Goal: Information Seeking & Learning: Learn about a topic

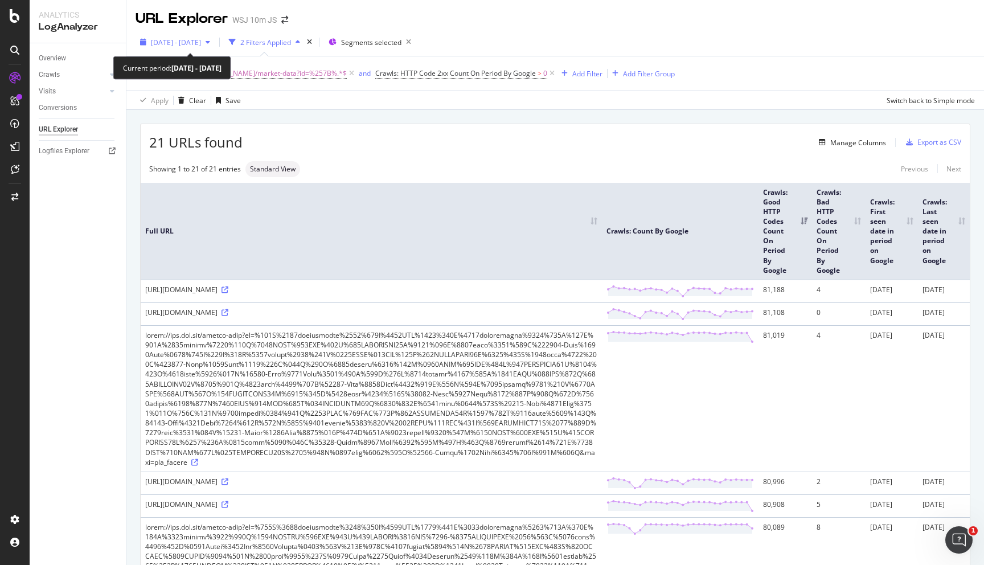
click at [201, 45] on span "[DATE] - [DATE]" at bounding box center [176, 43] width 50 height 10
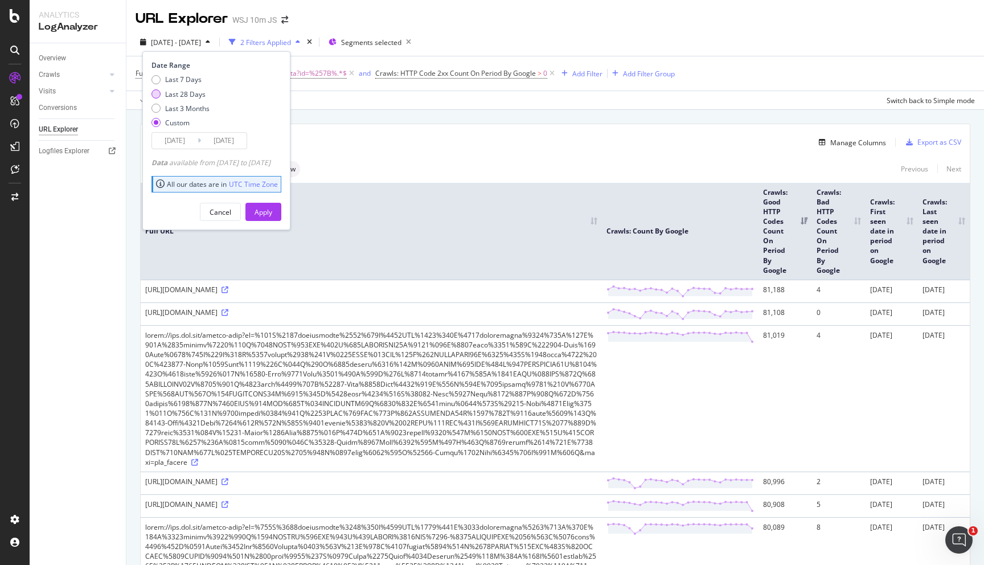
click at [194, 95] on div "Last 28 Days" at bounding box center [185, 94] width 40 height 10
type input "[DATE]"
click at [272, 206] on div "Apply" at bounding box center [264, 211] width 18 height 17
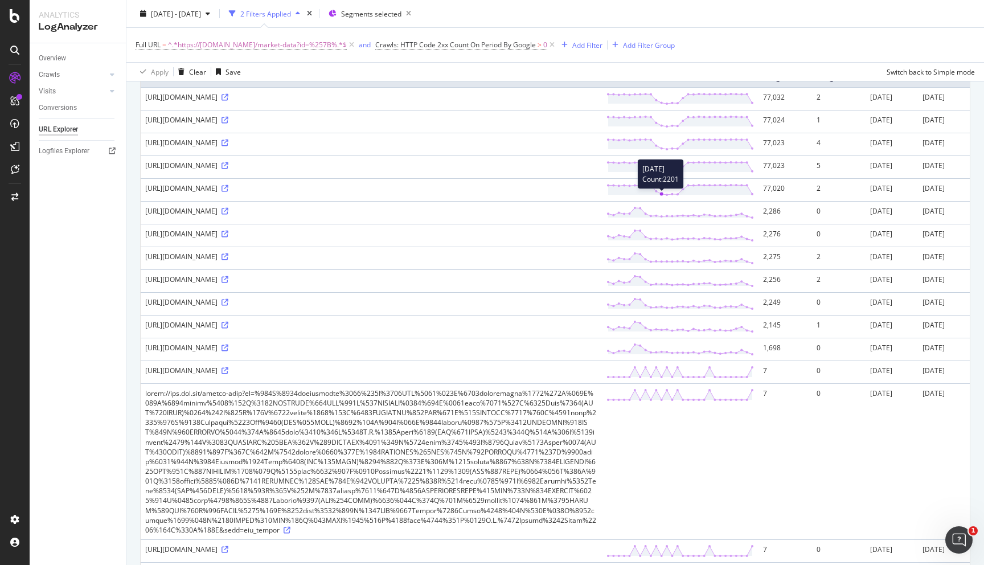
scroll to position [209, 0]
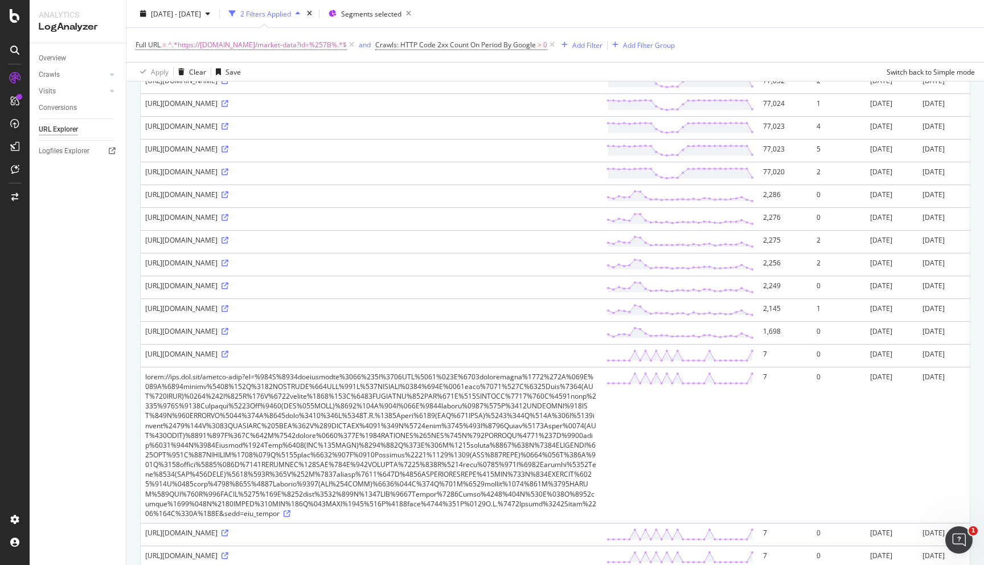
click at [190, 245] on div "[URL][DOMAIN_NAME]" at bounding box center [371, 240] width 452 height 10
click at [222, 244] on icon at bounding box center [225, 240] width 7 height 7
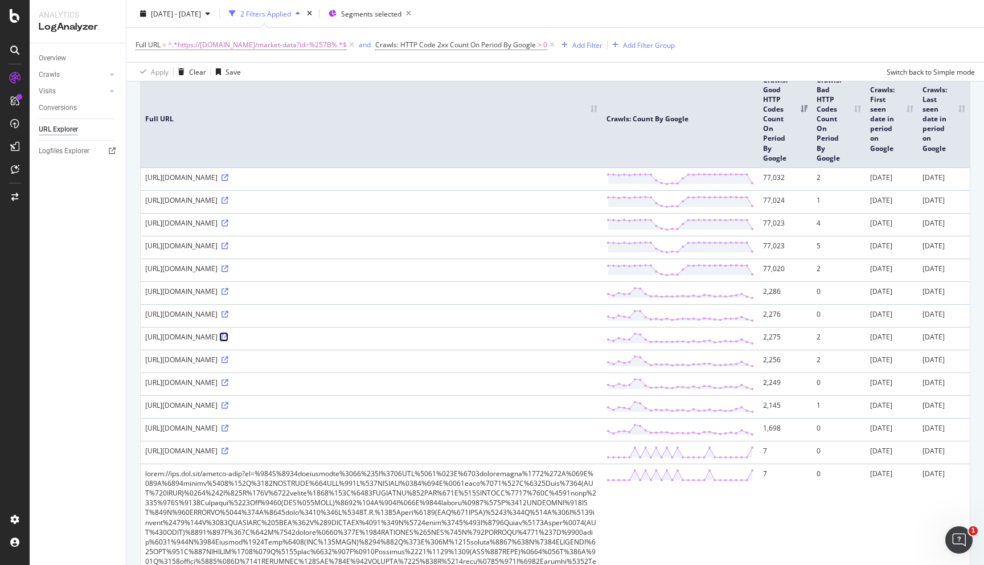
scroll to position [0, 0]
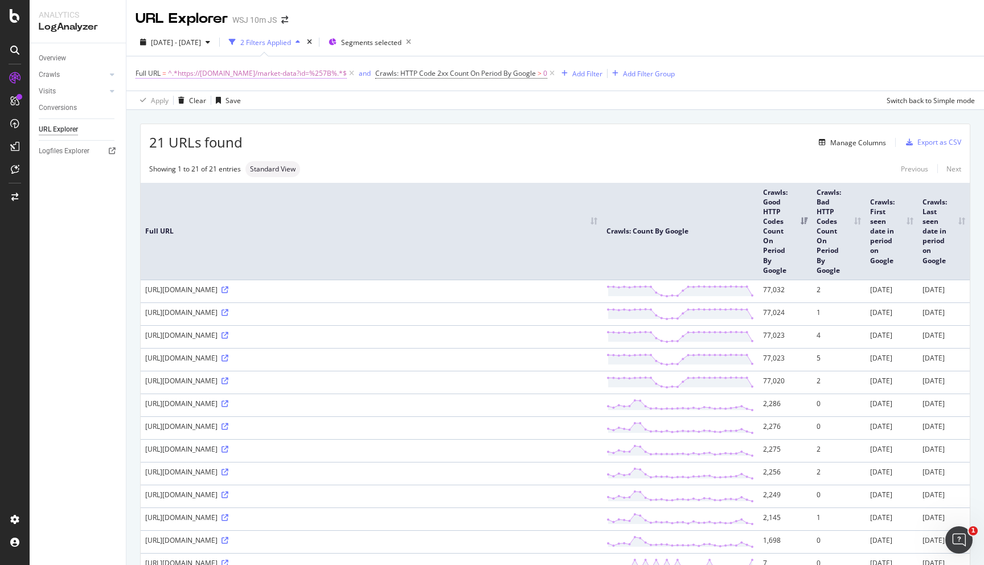
click at [301, 75] on span "^.*https://[DOMAIN_NAME]/market-data?id=%257B%.*$" at bounding box center [257, 74] width 179 height 16
click at [227, 118] on input "https://[DOMAIN_NAME]/market-data?id=%257B%" at bounding box center [200, 121] width 108 height 18
type input "mdc_news"
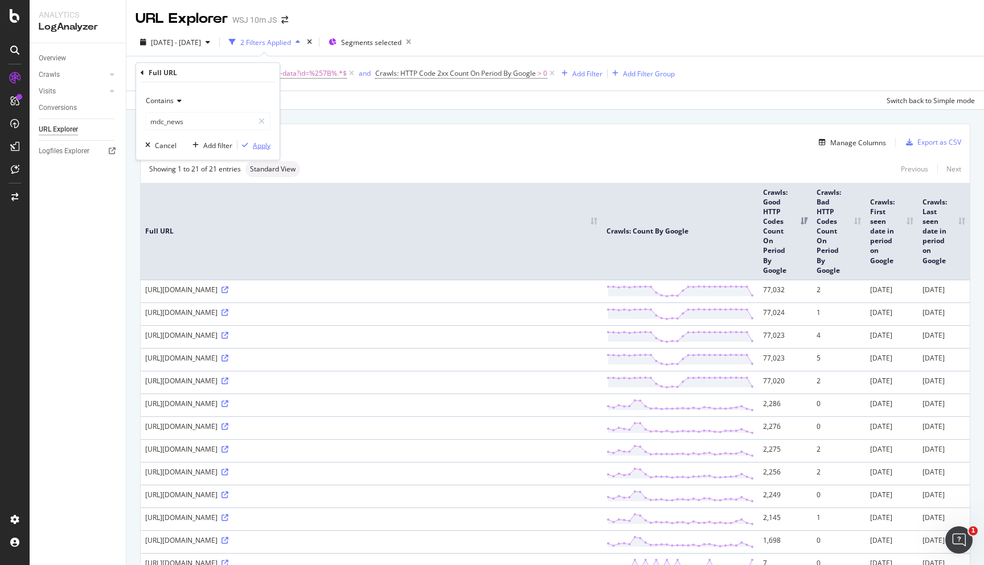
click at [265, 143] on div "Apply" at bounding box center [262, 145] width 18 height 10
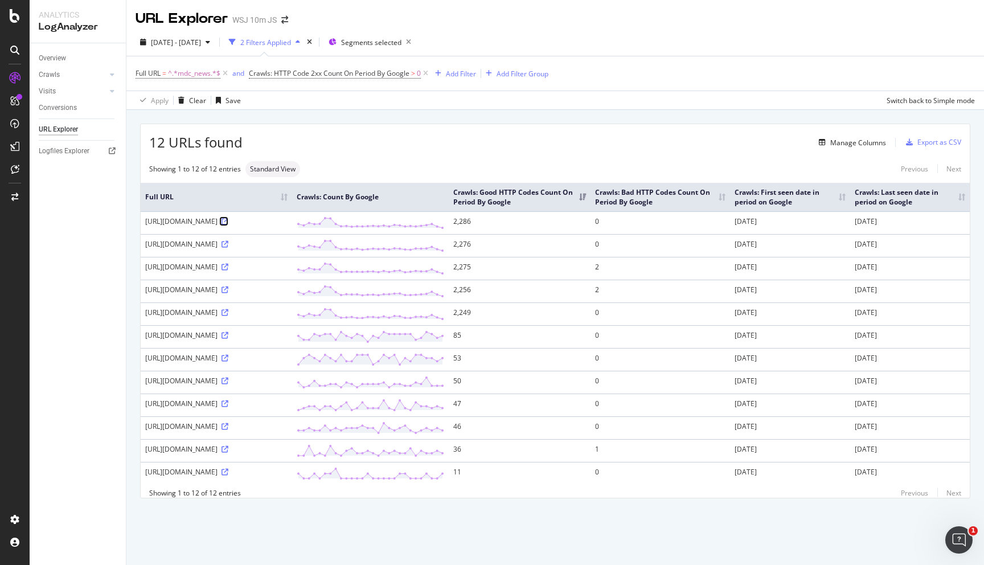
click at [228, 225] on icon at bounding box center [225, 221] width 7 height 7
click at [288, 330] on div "[URL][DOMAIN_NAME]" at bounding box center [216, 335] width 142 height 10
click at [191, 66] on span "^.*mdc_news.*$" at bounding box center [194, 74] width 52 height 16
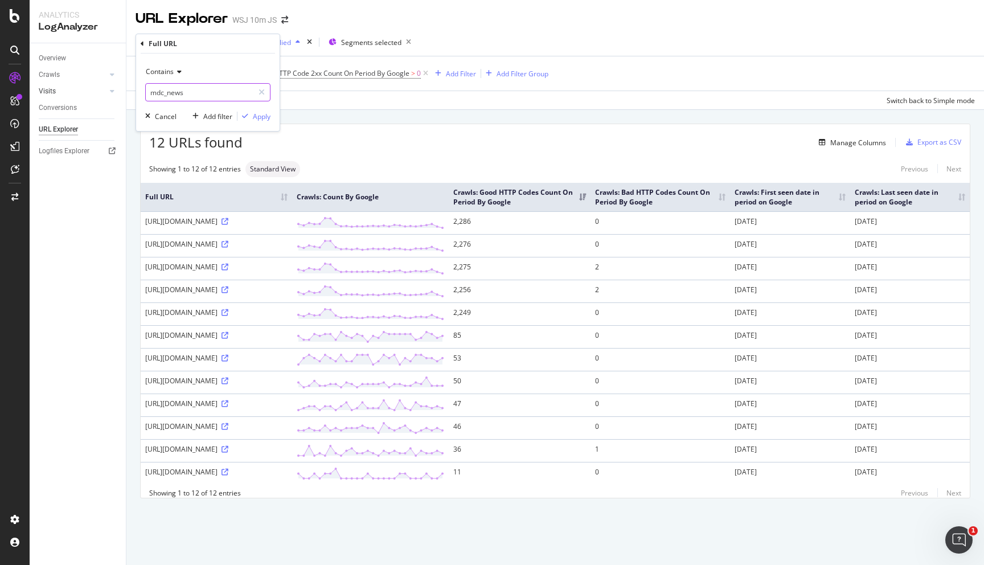
drag, startPoint x: 203, startPoint y: 92, endPoint x: 100, endPoint y: 90, distance: 102.6
click at [100, 91] on body "Analytics LogAnalyzer Overview Crawls Daily Distribution Segments Distribution …" at bounding box center [492, 282] width 984 height 565
type input "m"
paste input "type=mdc_*"
type input "type=mdc_*"
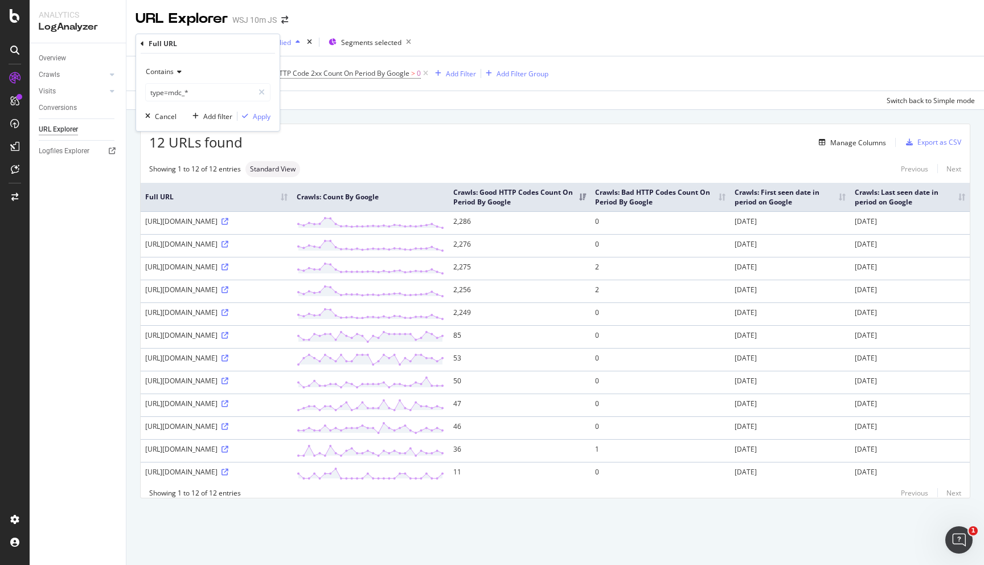
click at [157, 67] on span "Contains" at bounding box center [160, 72] width 28 height 10
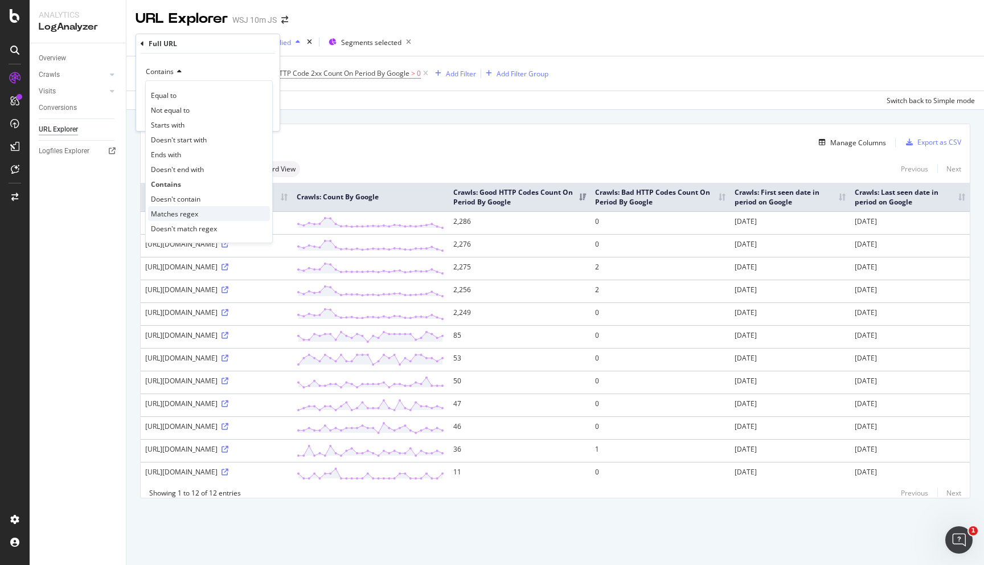
click at [181, 209] on span "Matches regex" at bounding box center [174, 214] width 47 height 10
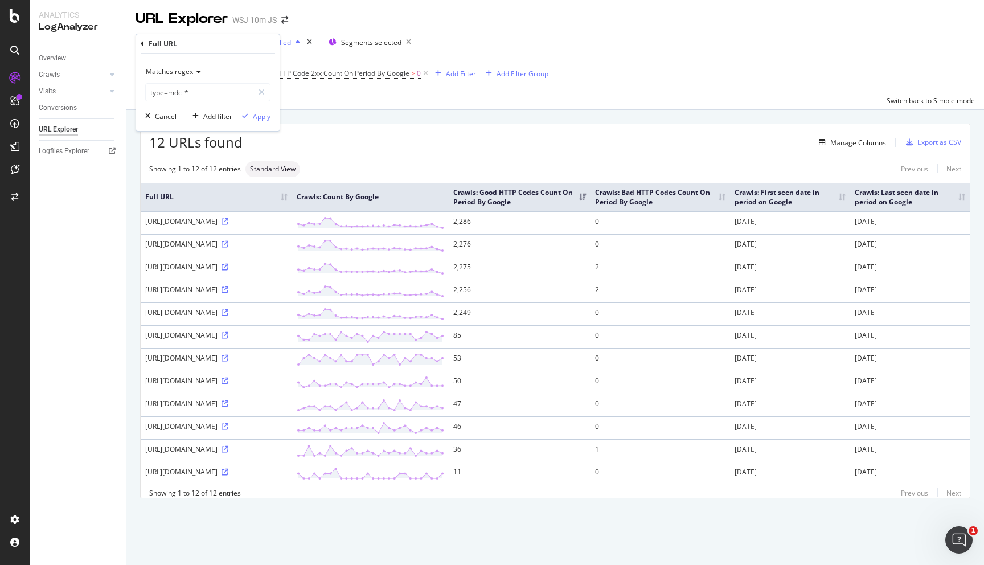
click at [255, 116] on div "Apply" at bounding box center [262, 117] width 18 height 10
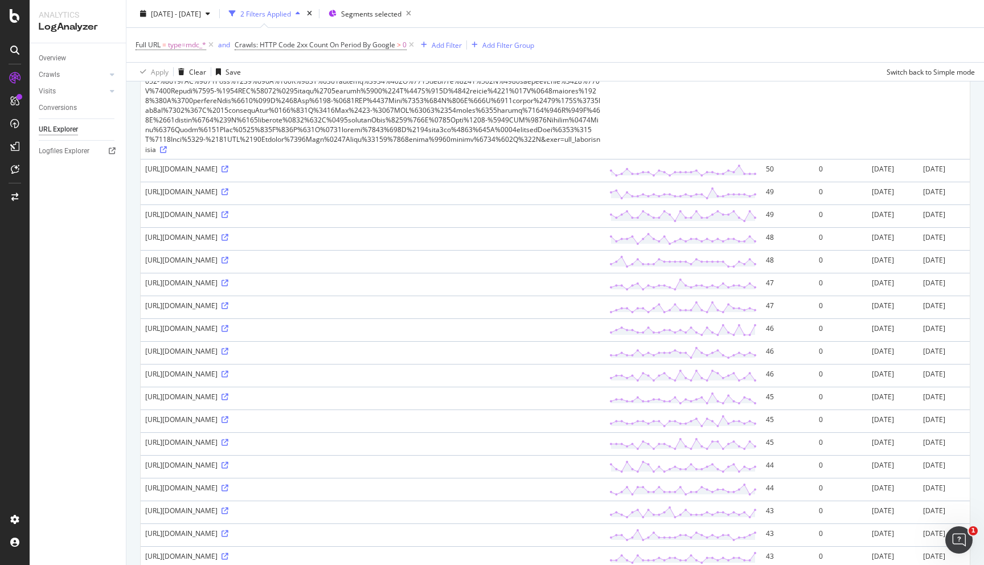
scroll to position [1207, 0]
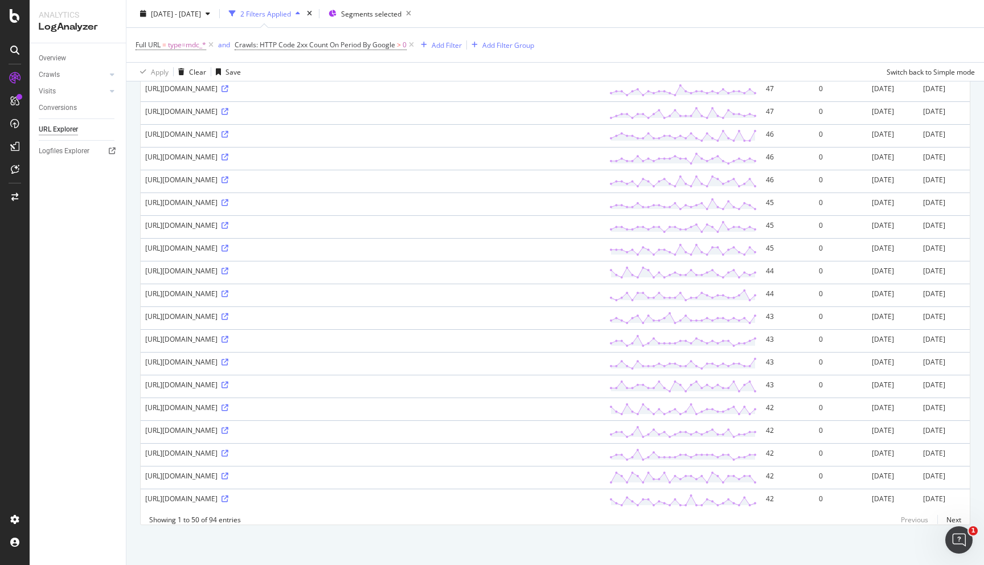
click at [379, 25] on div "[URL][DOMAIN_NAME]" at bounding box center [372, 20] width 455 height 10
click at [228, 24] on icon at bounding box center [225, 20] width 7 height 7
click at [228, 427] on icon at bounding box center [225, 430] width 7 height 7
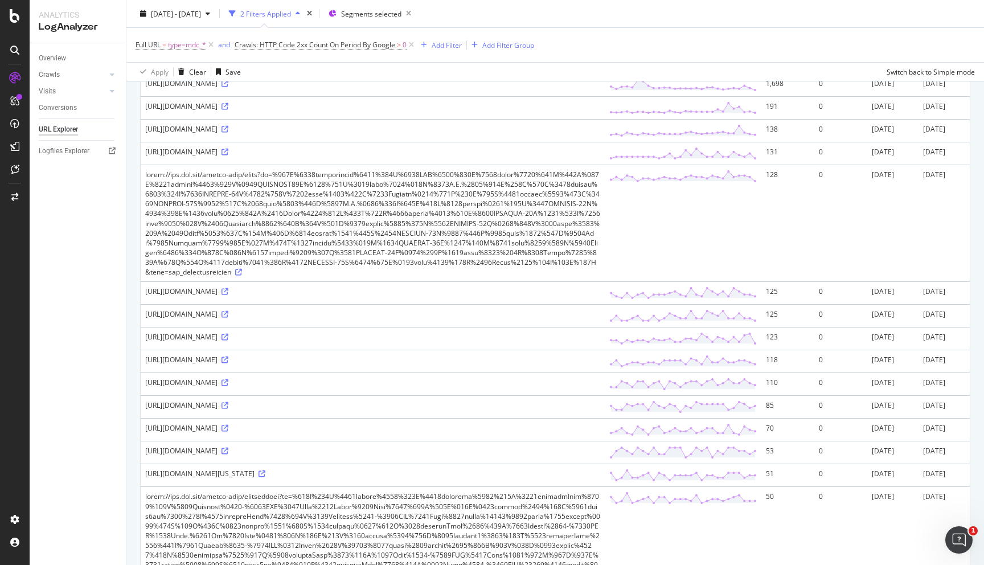
scroll to position [20, 0]
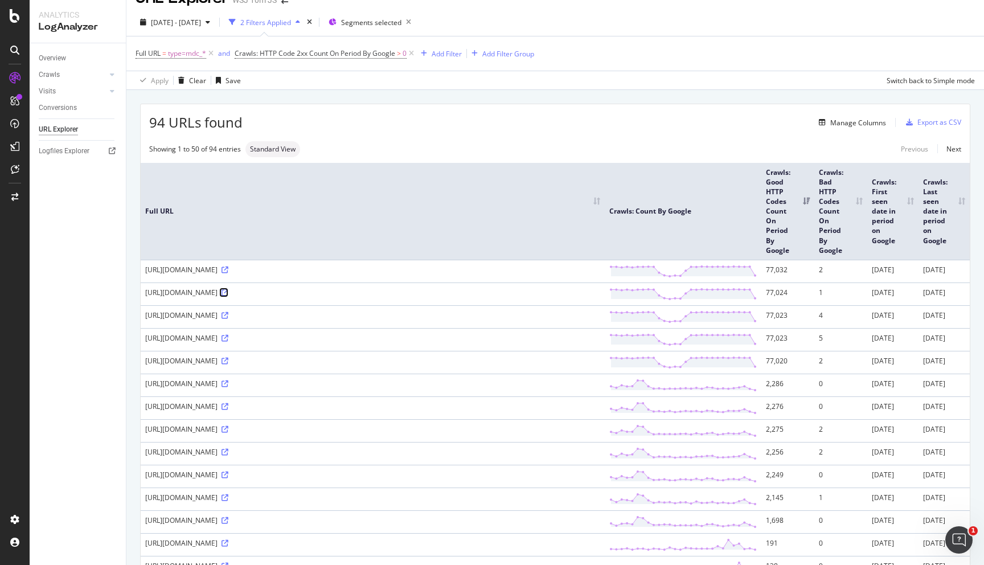
click at [228, 296] on icon at bounding box center [225, 292] width 7 height 7
